Goal: Find specific page/section: Find specific page/section

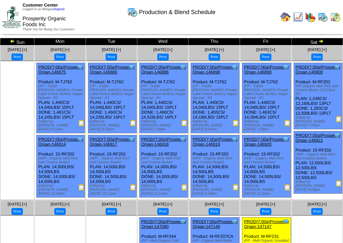
scroll to position [2, 0]
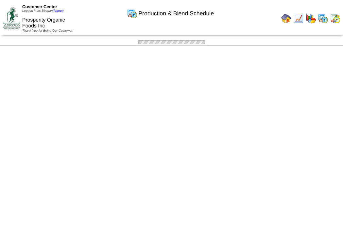
scroll to position [2, 0]
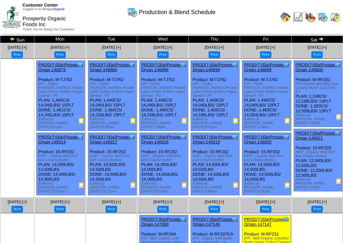
click at [286, 19] on img at bounding box center [285, 17] width 10 height 10
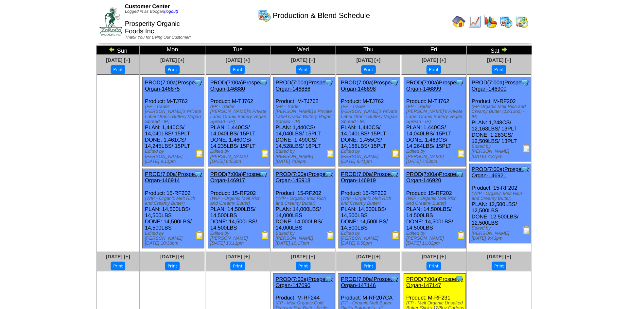
scroll to position [0, 0]
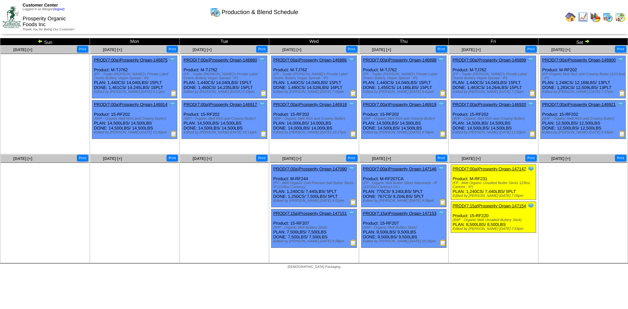
click at [348, 19] on img at bounding box center [570, 17] width 10 height 10
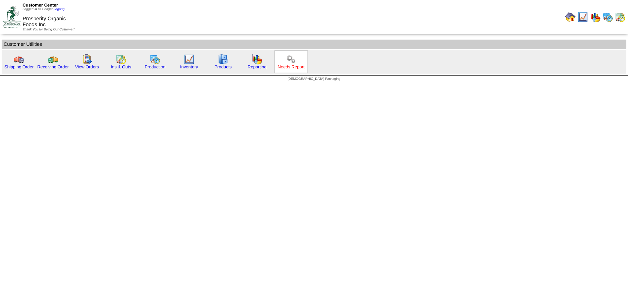
click at [286, 64] on img at bounding box center [291, 59] width 10 height 10
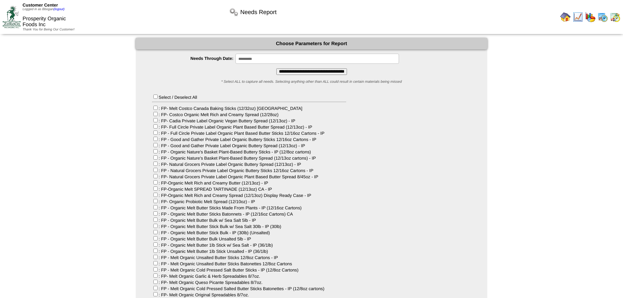
click at [600, 16] on img at bounding box center [603, 17] width 10 height 10
click at [262, 60] on input "**********" at bounding box center [318, 59] width 164 height 10
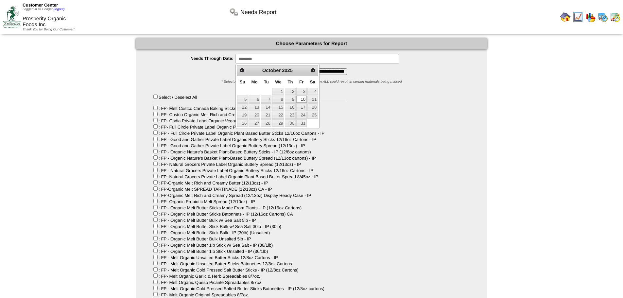
drag, startPoint x: 472, startPoint y: 230, endPoint x: 465, endPoint y: 235, distance: 8.7
click at [472, 230] on div "Select / Deselect All : FP- Melt Costco Canada Baking Sticks (12/32oz) CA : FP-…" at bounding box center [312, 224] width 352 height 281
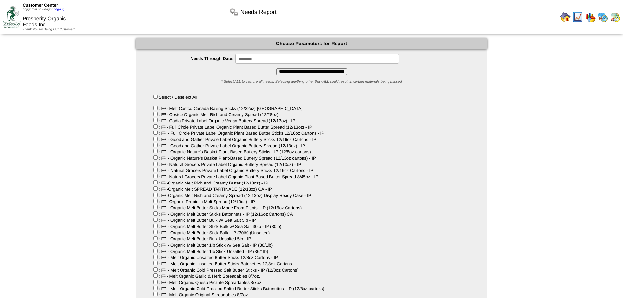
click at [286, 140] on div "Select / Deselect All : FP- Melt Costco Canada Baking Sticks (12/32oz) CA : FP-…" at bounding box center [249, 227] width 194 height 266
click at [383, 138] on div "Select / Deselect All : FP- Melt Costco Canada Baking Sticks (12/32oz) CA : FP-…" at bounding box center [312, 224] width 352 height 281
